Goal: Find specific page/section: Find specific page/section

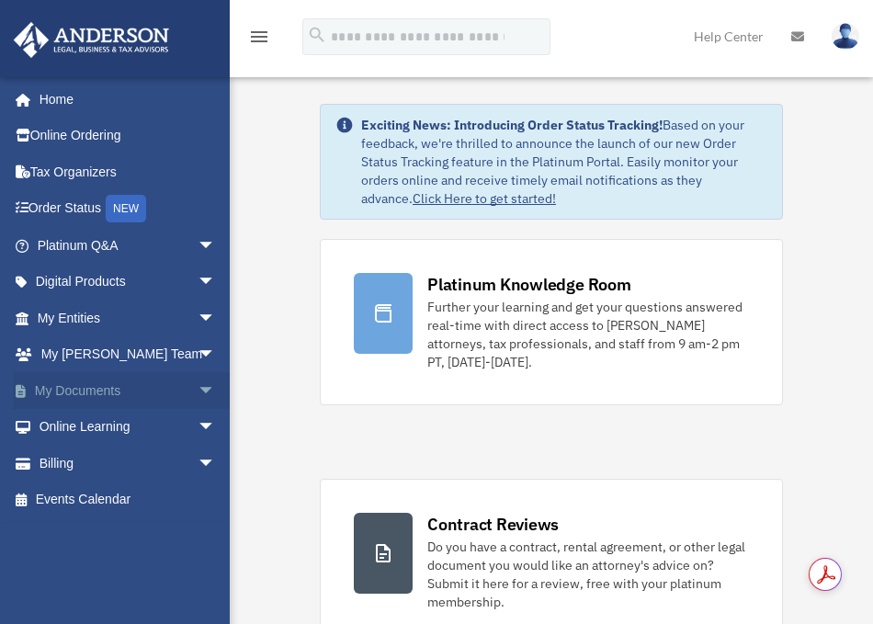
click at [198, 386] on span "arrow_drop_down" at bounding box center [216, 391] width 37 height 38
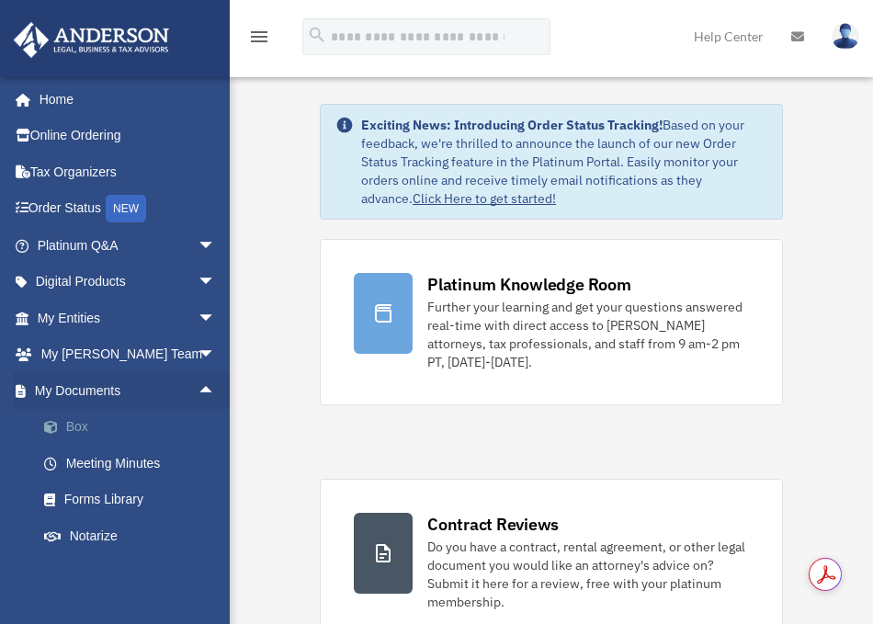
click at [81, 430] on link "Box" at bounding box center [135, 427] width 218 height 37
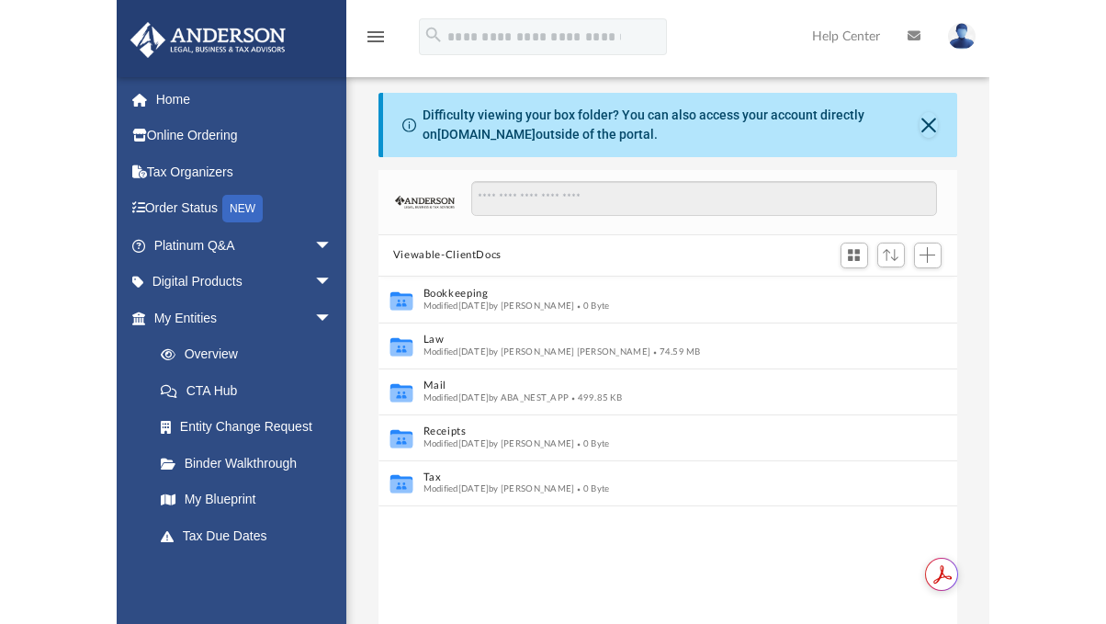
scroll to position [403, 565]
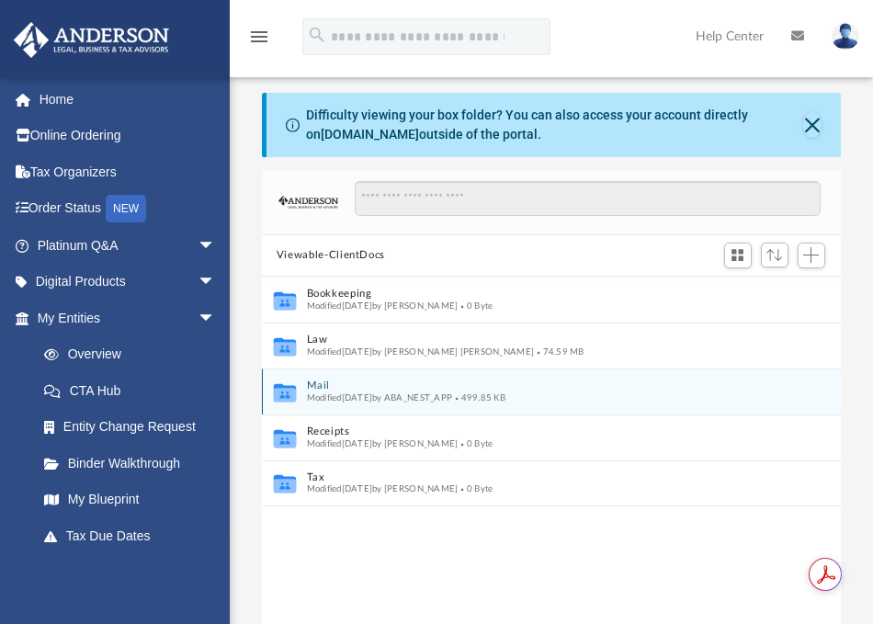
click at [406, 400] on span "Modified [DATE] by ABA_NEST_APP" at bounding box center [380, 396] width 146 height 9
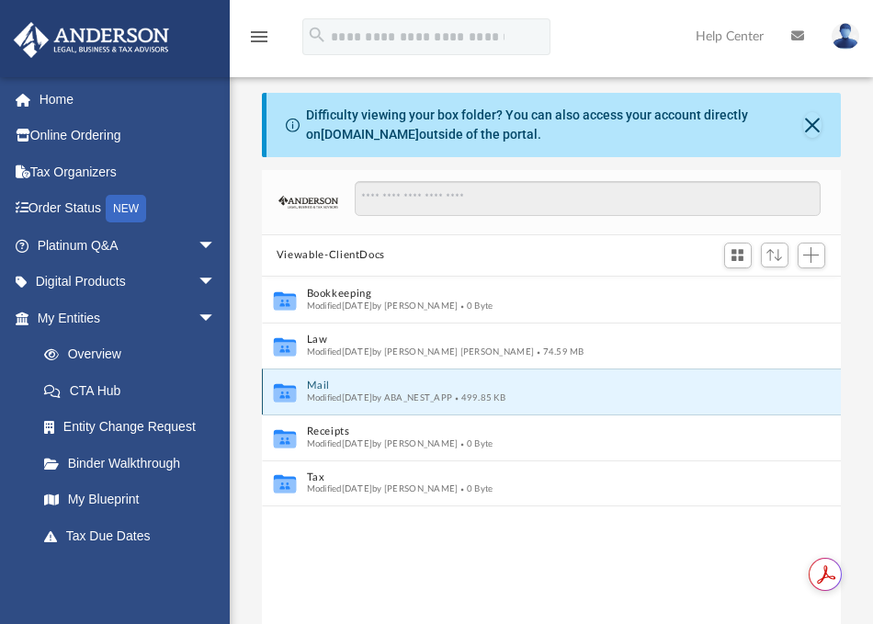
click at [406, 400] on span "Modified [DATE] by ABA_NEST_APP" at bounding box center [380, 396] width 146 height 9
click at [288, 392] on icon "grid" at bounding box center [285, 394] width 22 height 14
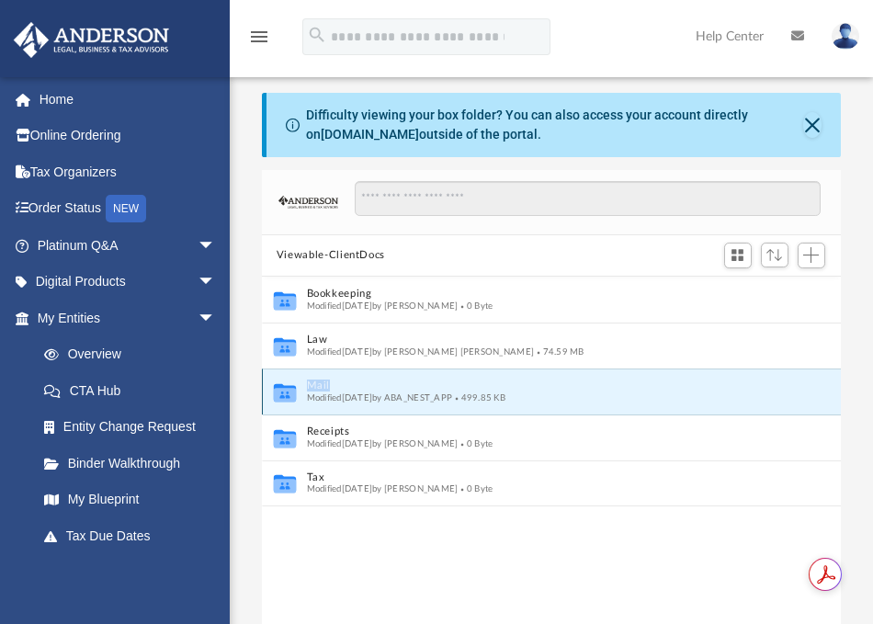
click at [317, 381] on button "Mail" at bounding box center [539, 386] width 465 height 12
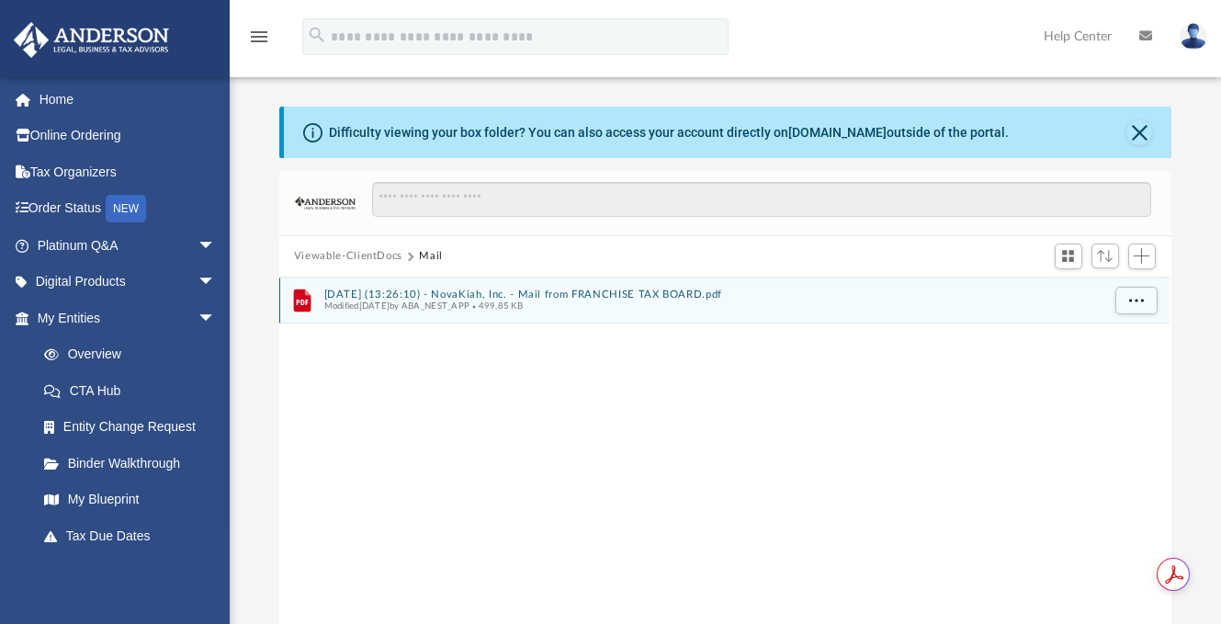
scroll to position [403, 879]
